Goal: Task Accomplishment & Management: Use online tool/utility

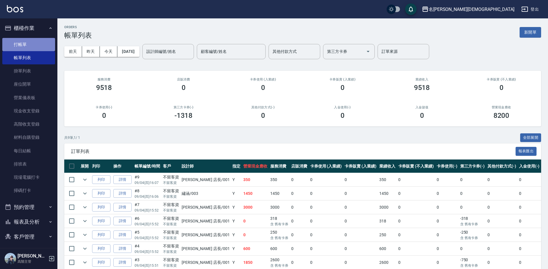
drag, startPoint x: 32, startPoint y: 42, endPoint x: 51, endPoint y: 39, distance: 18.9
click at [33, 42] on link "打帳單" at bounding box center [28, 44] width 53 height 13
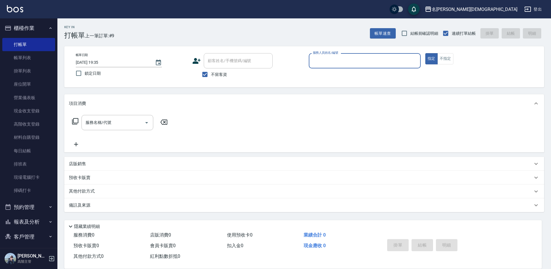
click at [344, 60] on input "服務人員姓名/編號" at bounding box center [364, 61] width 107 height 10
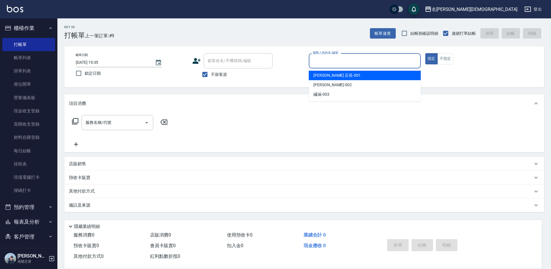
drag, startPoint x: 340, startPoint y: 73, endPoint x: 290, endPoint y: 85, distance: 51.0
click at [340, 74] on div "[PERSON_NAME] 店長 -001" at bounding box center [365, 75] width 112 height 9
type input "[PERSON_NAME] 店長-001"
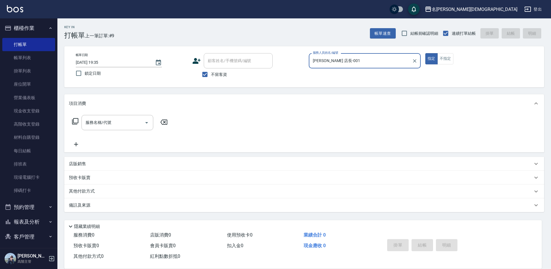
click at [76, 121] on icon at bounding box center [75, 121] width 7 height 7
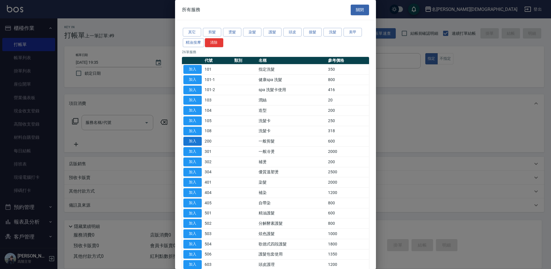
click at [189, 140] on button "加入" at bounding box center [192, 141] width 18 height 9
type input "一般剪髮(200)"
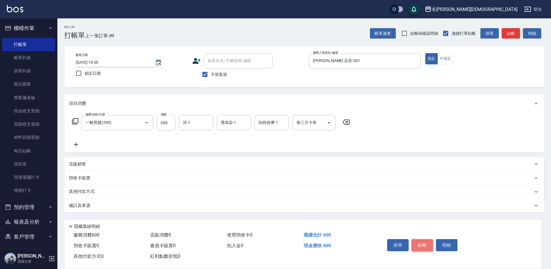
click at [419, 245] on button "結帳" at bounding box center [423, 245] width 22 height 12
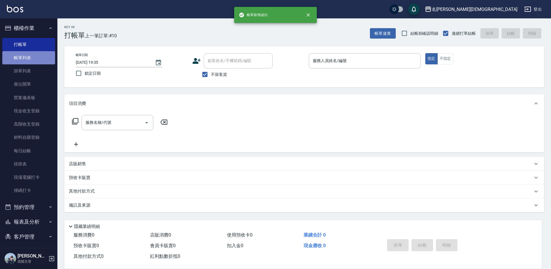
click at [29, 59] on link "帳單列表" at bounding box center [28, 57] width 53 height 13
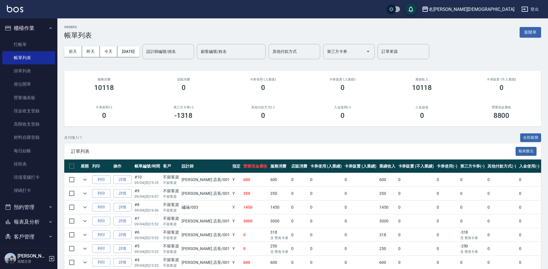
scroll to position [69, 0]
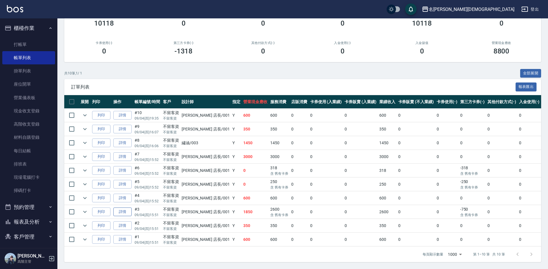
click at [121, 207] on link "詳情" at bounding box center [122, 211] width 18 height 9
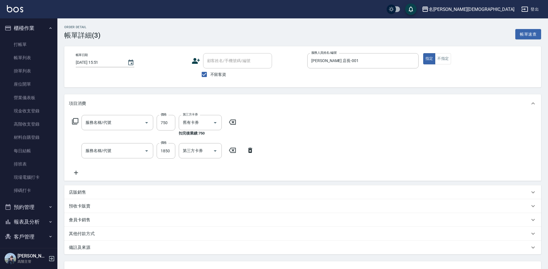
type input "[DATE] 15:51"
checkbox input "true"
type input "[PERSON_NAME] 店長-001"
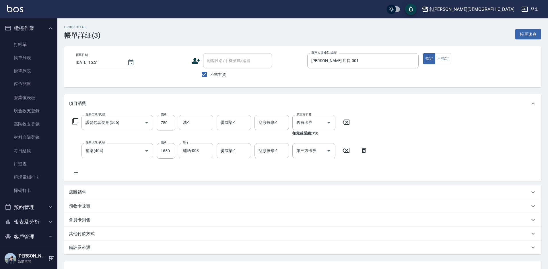
type input "護髮包套使用(506)"
type input "補染(404)"
click at [346, 122] on icon at bounding box center [346, 122] width 14 height 7
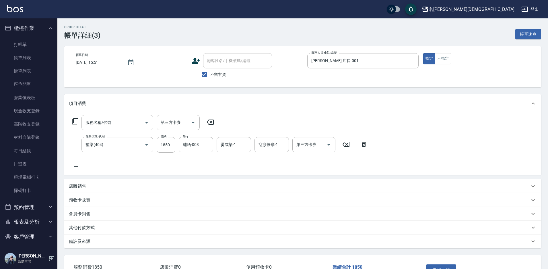
click at [76, 121] on icon at bounding box center [75, 121] width 7 height 7
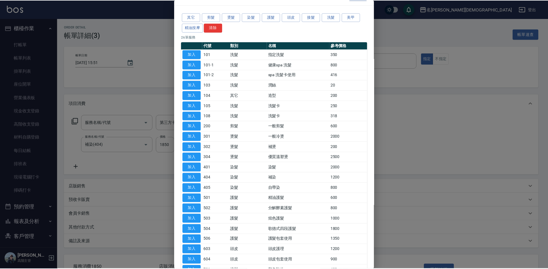
scroll to position [29, 0]
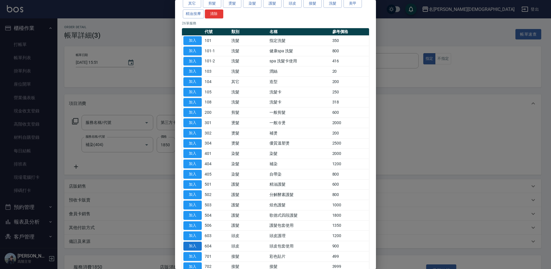
click at [196, 244] on button "加入" at bounding box center [192, 245] width 18 height 9
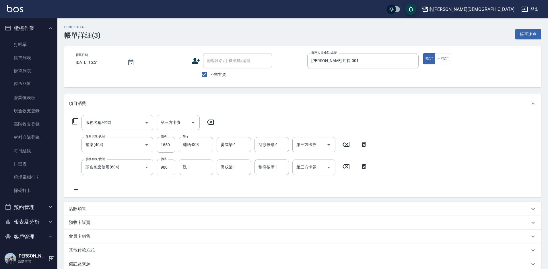
click at [309, 168] on input "第三方卡券" at bounding box center [309, 167] width 29 height 10
click at [302, 170] on input "第三方卡券" at bounding box center [309, 167] width 29 height 10
click at [303, 191] on span "舊有卡券" at bounding box center [313, 191] width 43 height 9
type input "舊有卡券"
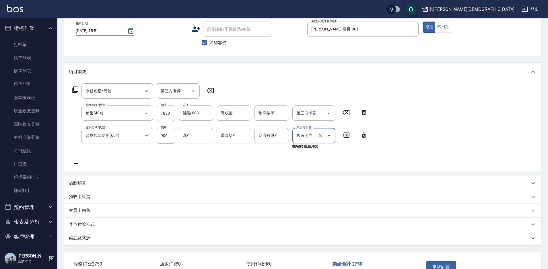
scroll to position [70, 0]
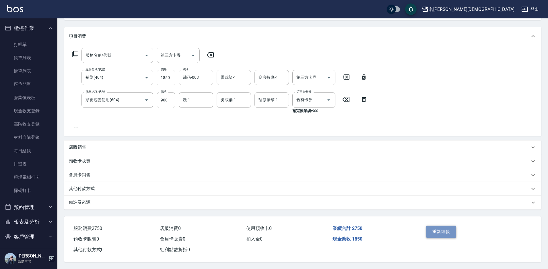
click at [451, 227] on button "重新結帳" at bounding box center [441, 231] width 30 height 12
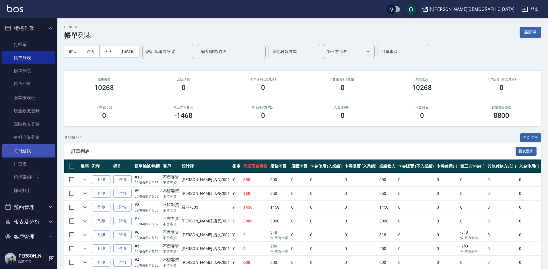
click at [32, 149] on link "每日結帳" at bounding box center [28, 150] width 53 height 13
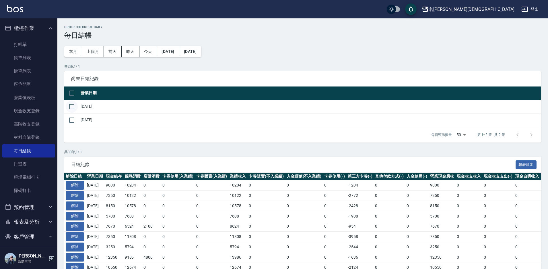
click at [73, 107] on input "checkbox" at bounding box center [72, 106] width 12 height 12
checkbox input "true"
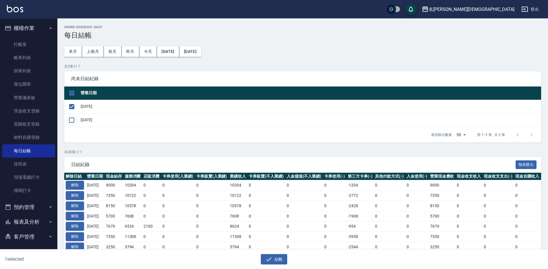
click at [73, 118] on input "checkbox" at bounding box center [72, 120] width 12 height 12
checkbox input "true"
click at [270, 258] on icon "button" at bounding box center [268, 258] width 7 height 7
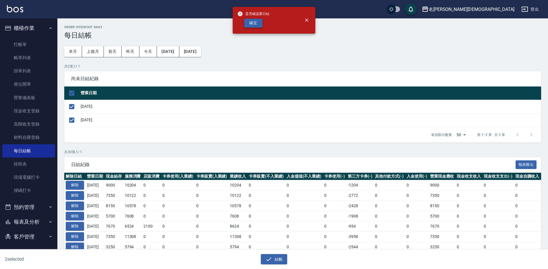
click at [247, 24] on button "確定" at bounding box center [253, 23] width 18 height 9
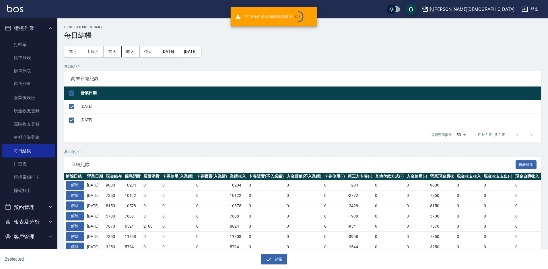
checkbox input "false"
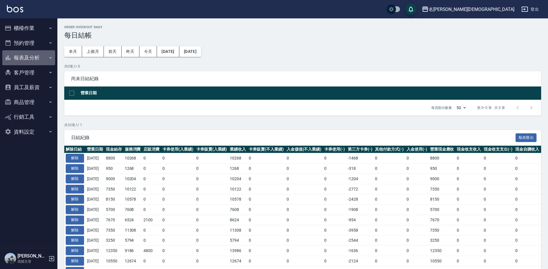
click at [38, 58] on button "報表及分析" at bounding box center [28, 57] width 53 height 15
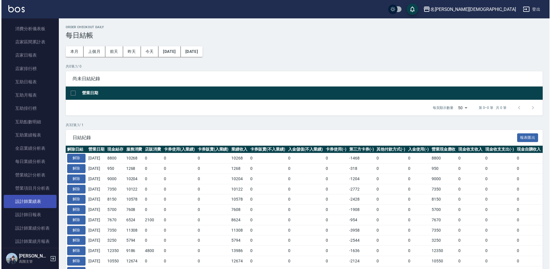
scroll to position [172, 0]
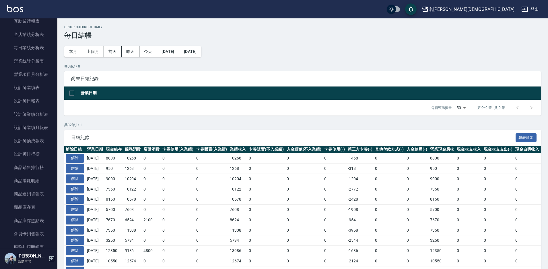
click at [35, 153] on link "設計師排行榜" at bounding box center [28, 153] width 53 height 13
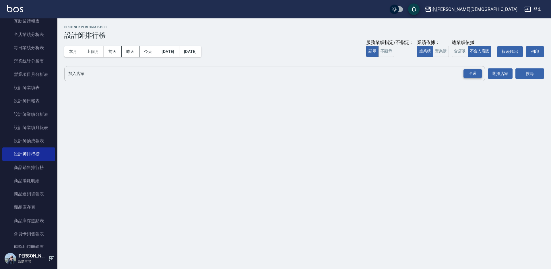
click at [473, 74] on div "全選" at bounding box center [472, 73] width 18 height 9
click at [528, 73] on button "搜尋" at bounding box center [529, 74] width 29 height 11
